Goal: Transaction & Acquisition: Book appointment/travel/reservation

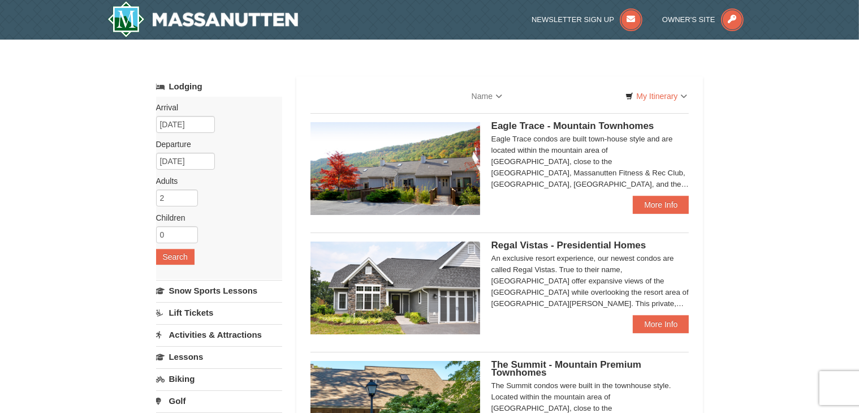
select select "9"
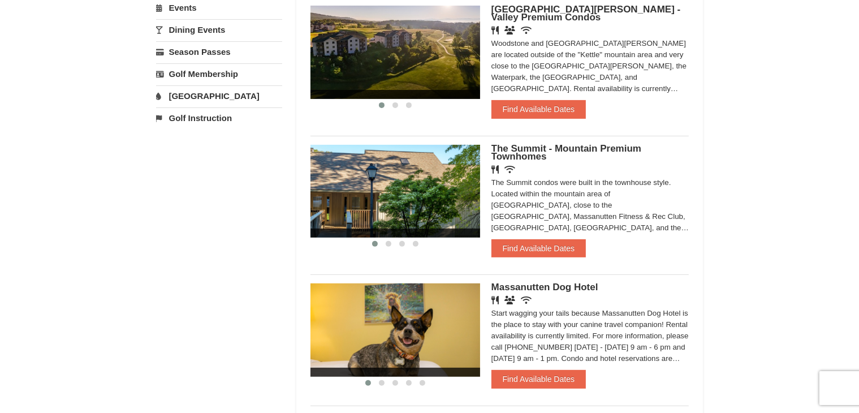
scroll to position [396, 0]
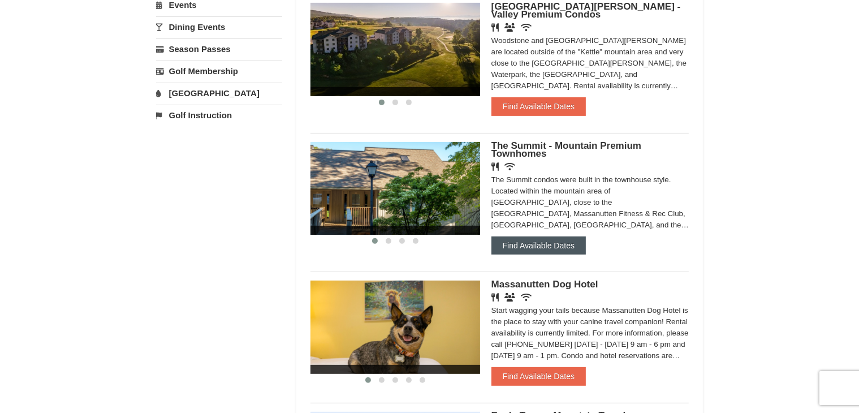
click at [560, 243] on button "Find Available Dates" at bounding box center [539, 245] width 94 height 18
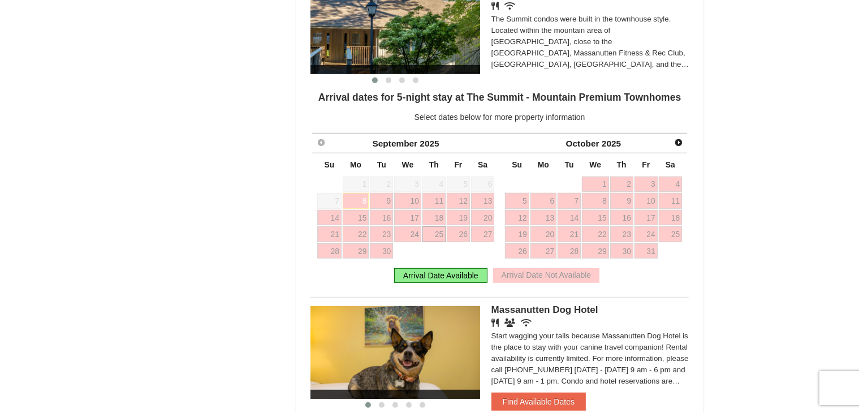
scroll to position [566, 0]
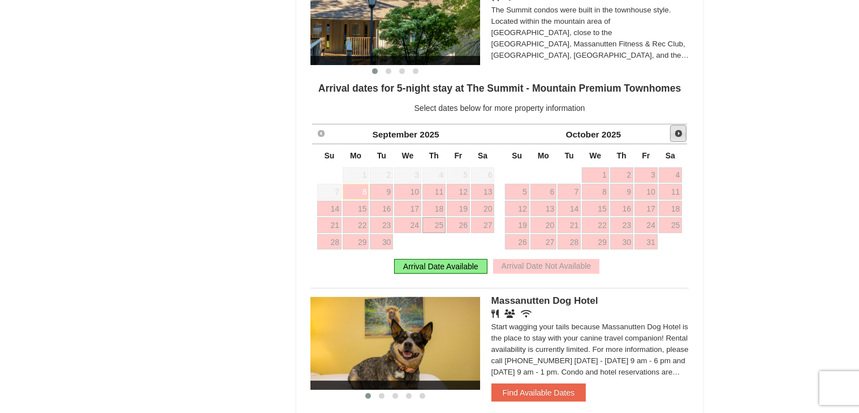
click at [679, 136] on span "Next" at bounding box center [678, 133] width 9 height 9
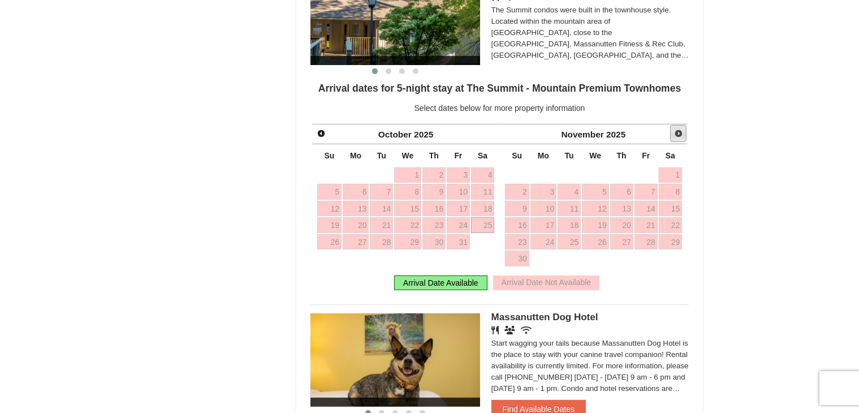
click at [679, 130] on span "Next" at bounding box center [678, 133] width 9 height 9
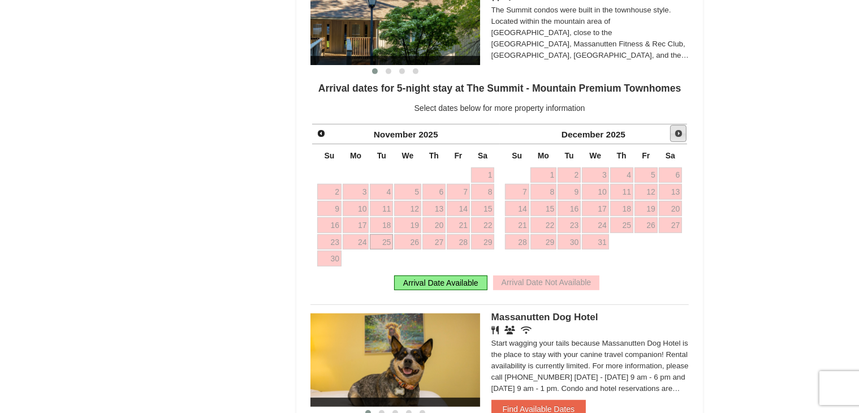
click at [679, 130] on span "Next" at bounding box center [678, 133] width 9 height 9
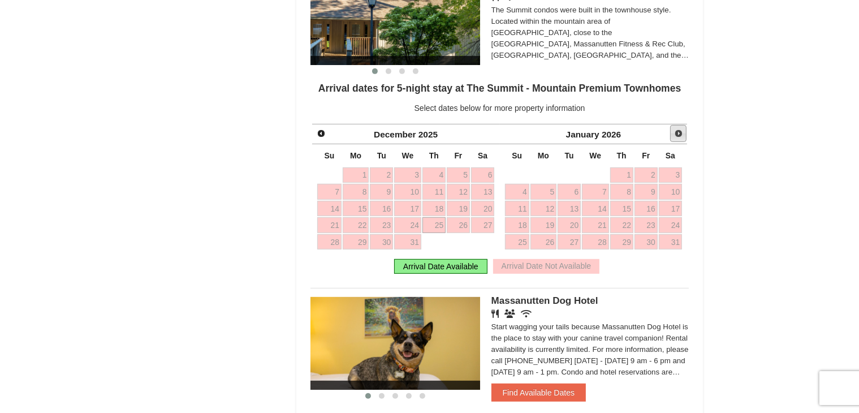
click at [679, 130] on span "Next" at bounding box center [678, 133] width 9 height 9
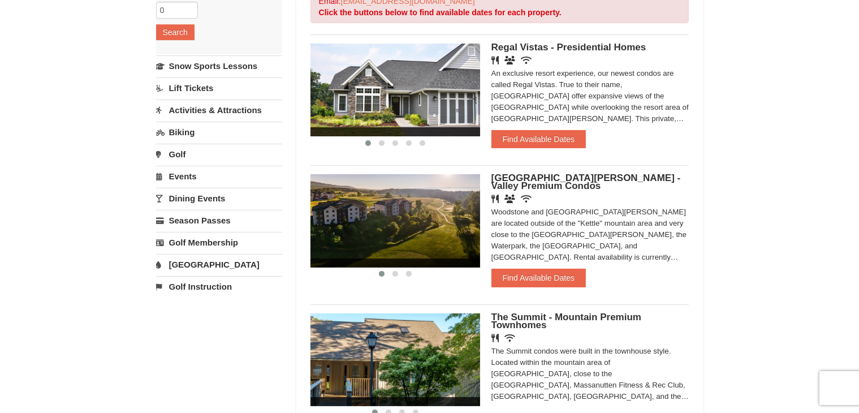
scroll to position [0, 0]
